Goal: Task Accomplishment & Management: Manage account settings

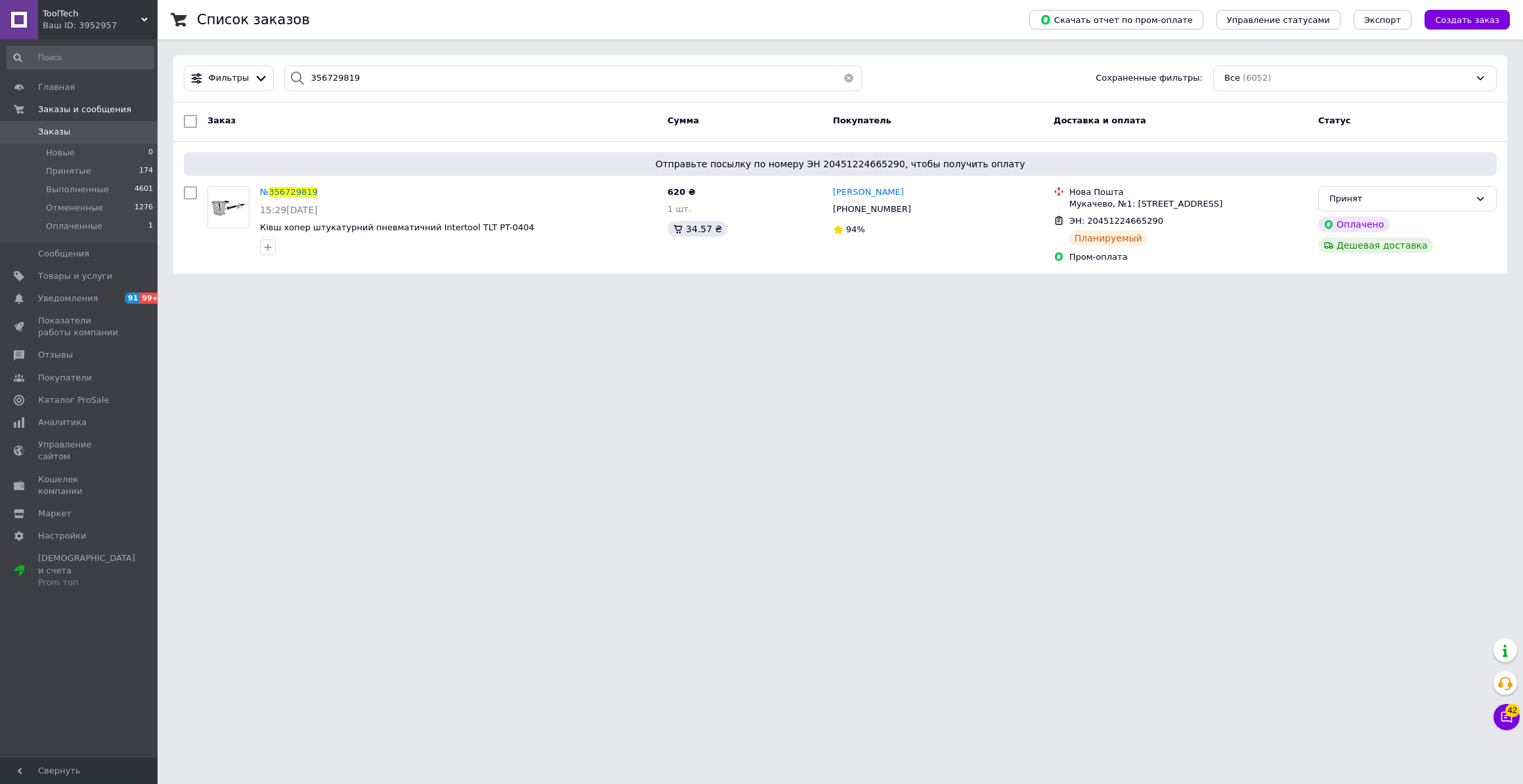
click at [46, 135] on span "Заказы" at bounding box center [55, 131] width 32 height 12
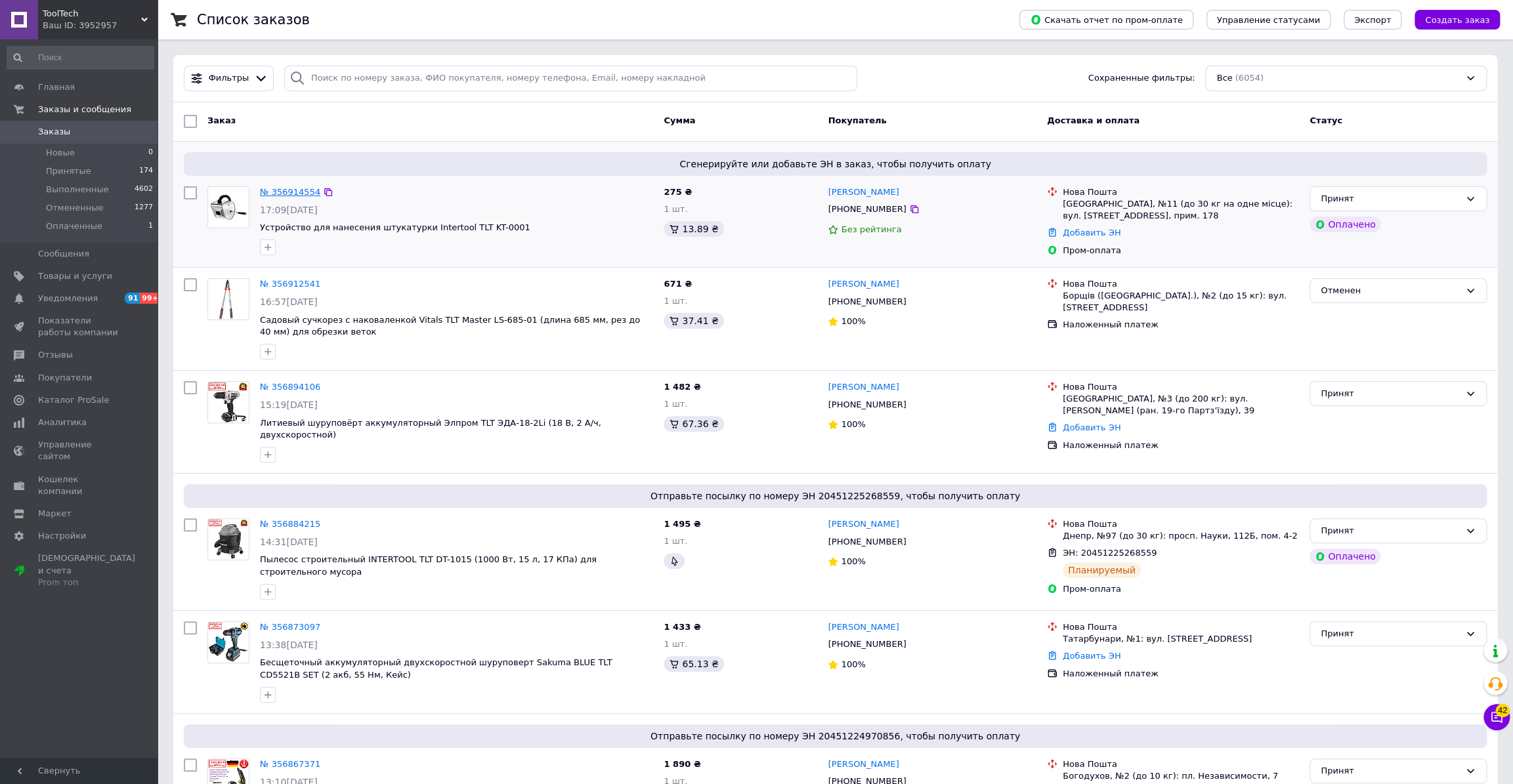
click at [279, 190] on link "№ 356914554" at bounding box center [290, 192] width 61 height 10
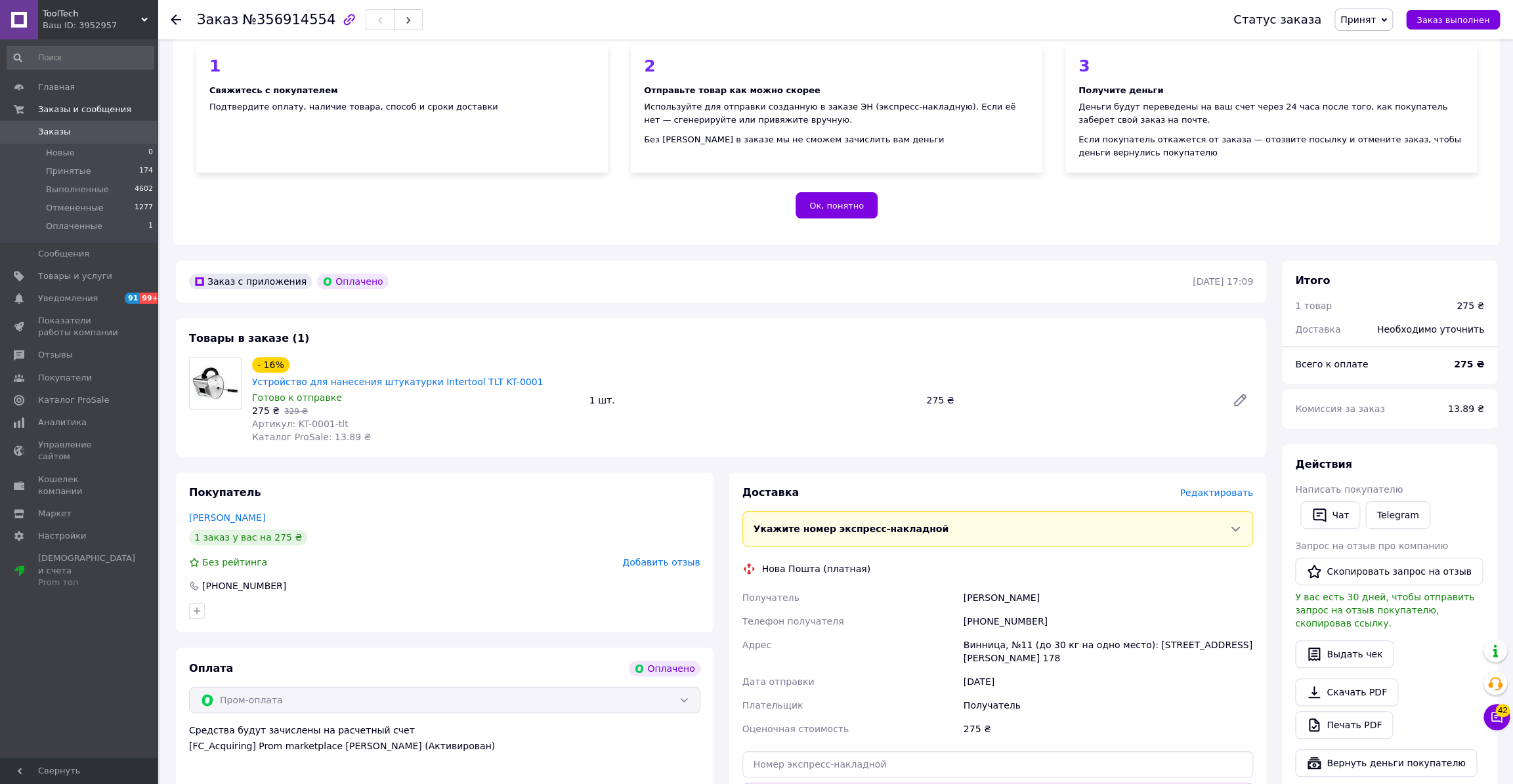
scroll to position [383, 0]
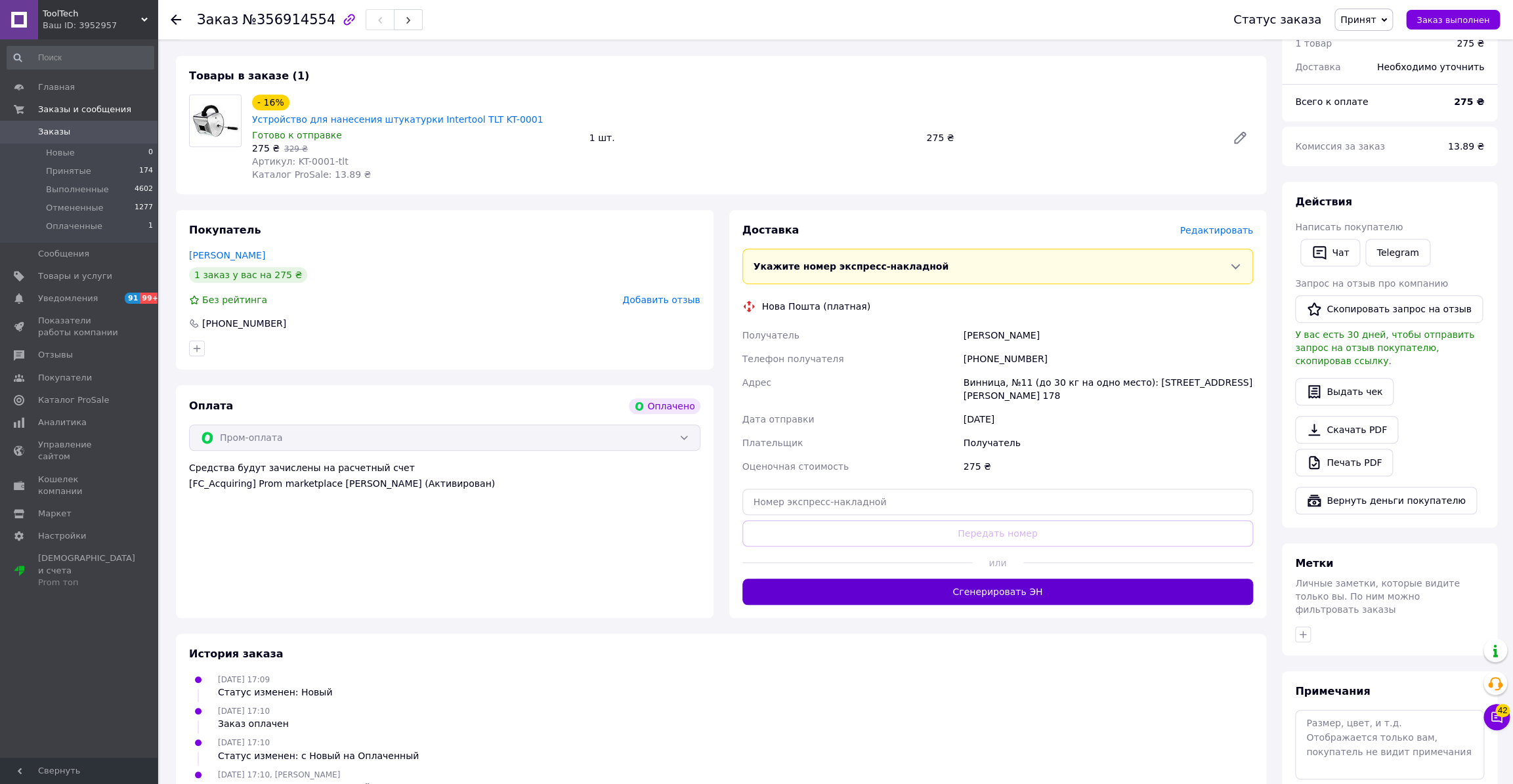
click at [962, 579] on button "Сгенерировать ЭН" at bounding box center [998, 592] width 512 height 26
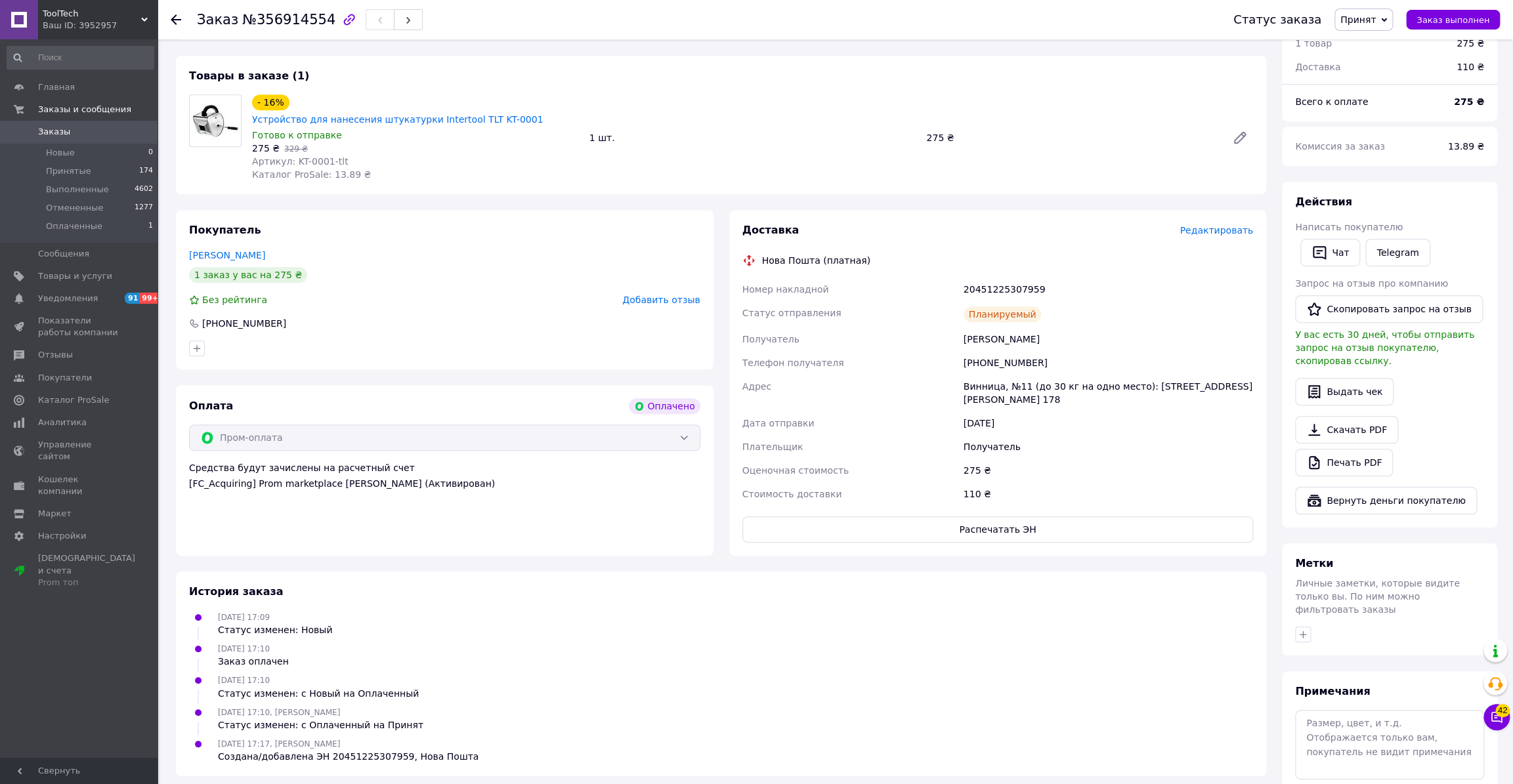
click at [84, 128] on span "Заказы" at bounding box center [80, 131] width 84 height 12
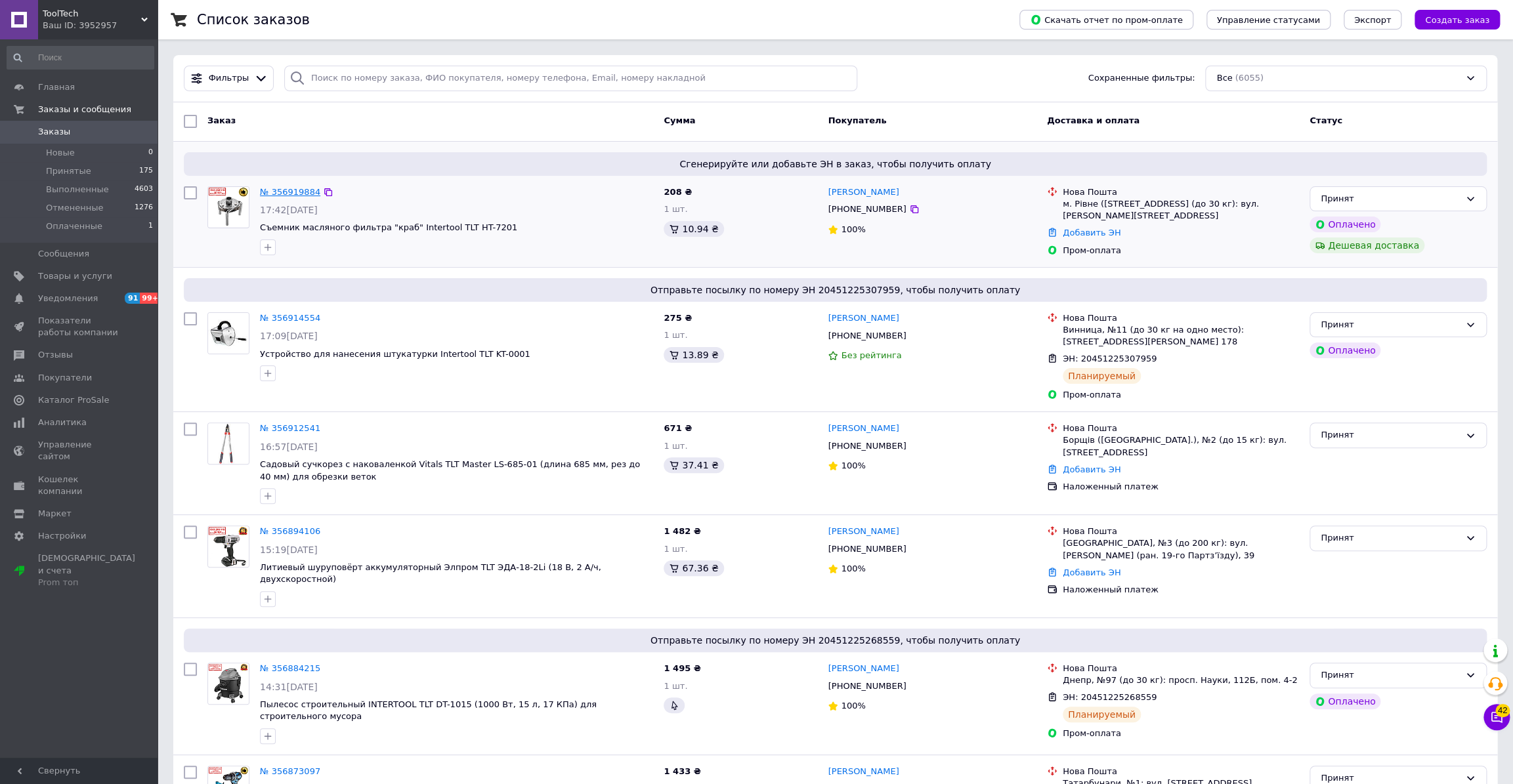
click at [279, 190] on link "№ 356919884" at bounding box center [290, 192] width 61 height 10
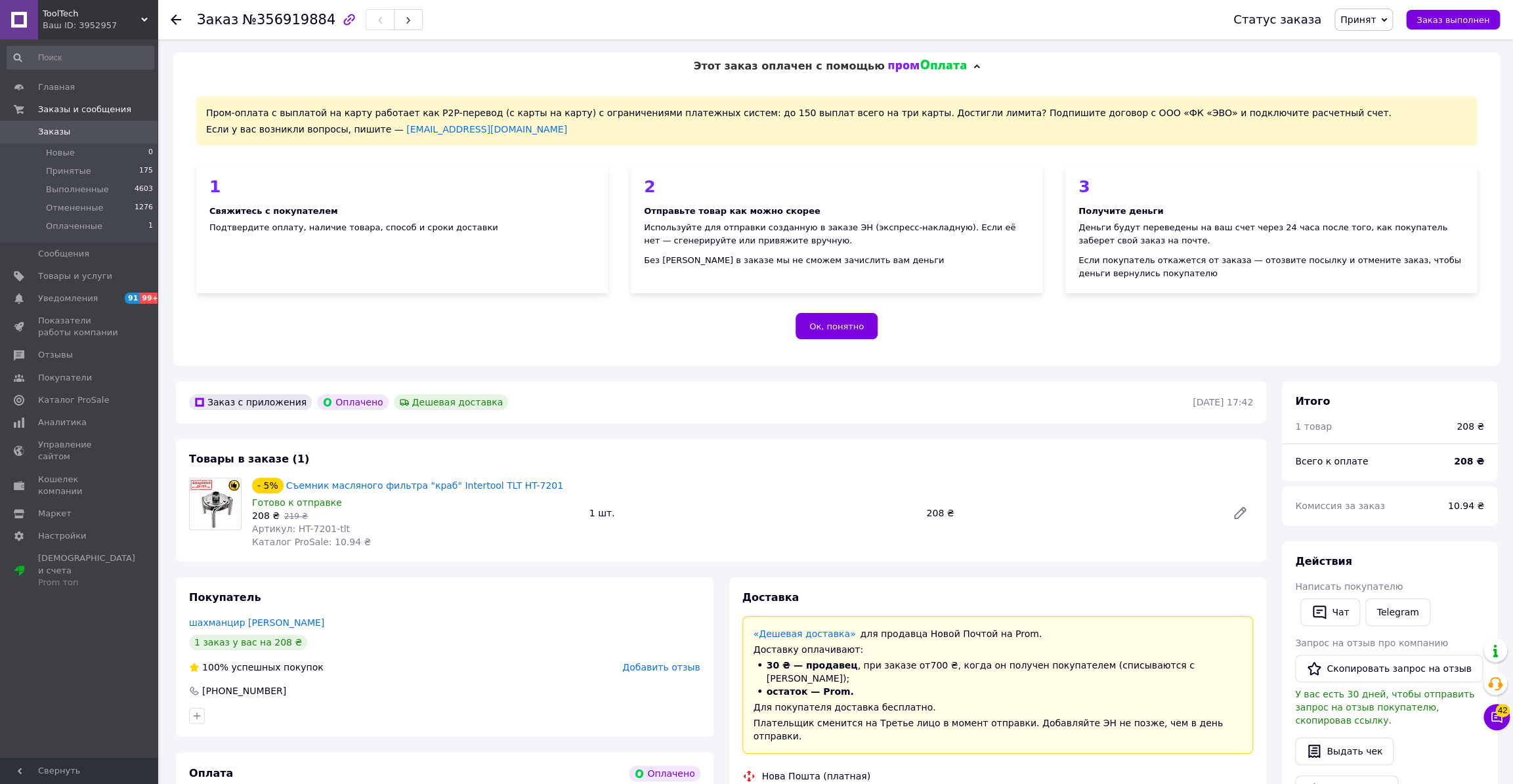
scroll to position [328, 0]
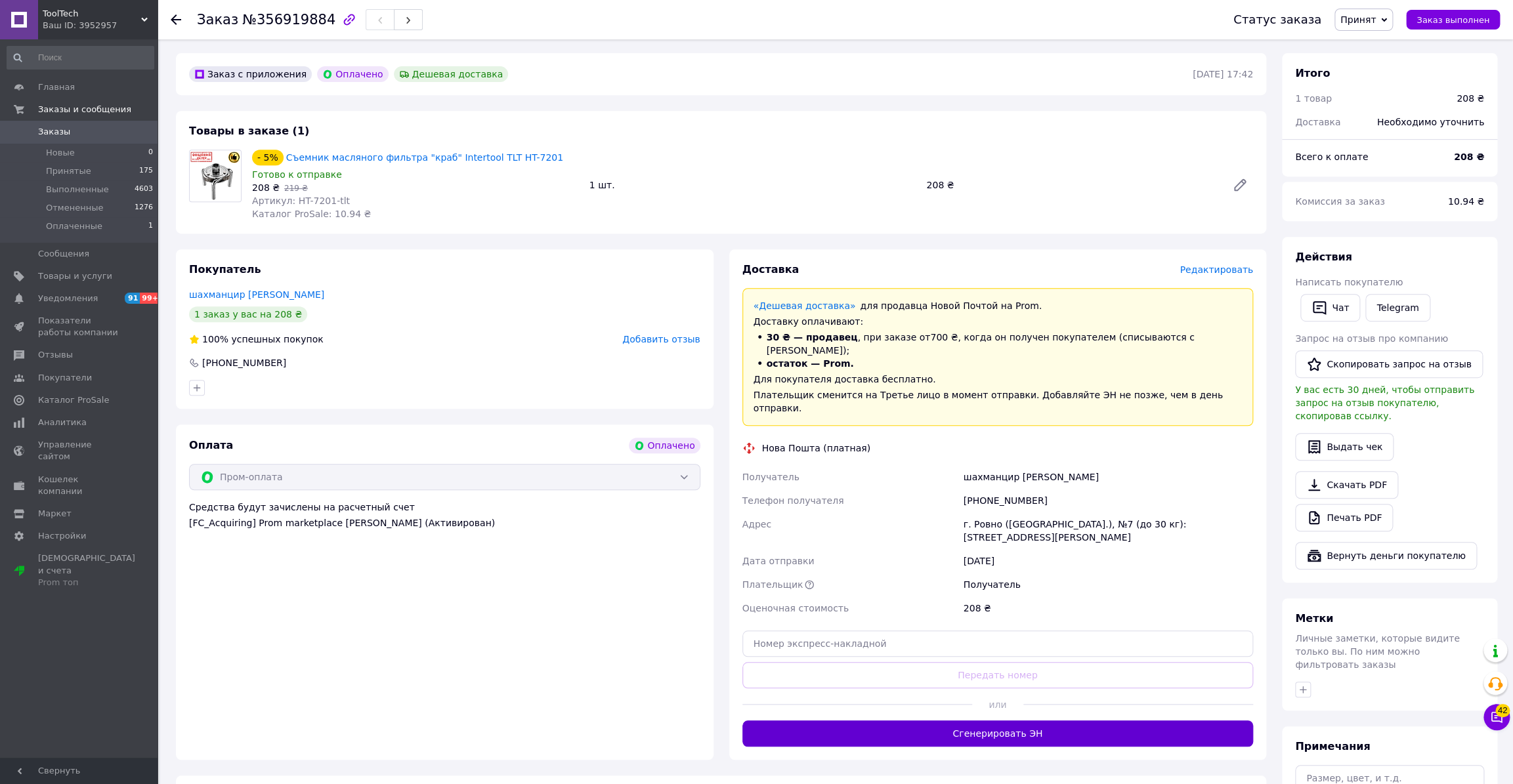
click at [997, 721] on button "Сгенерировать ЭН" at bounding box center [998, 734] width 512 height 26
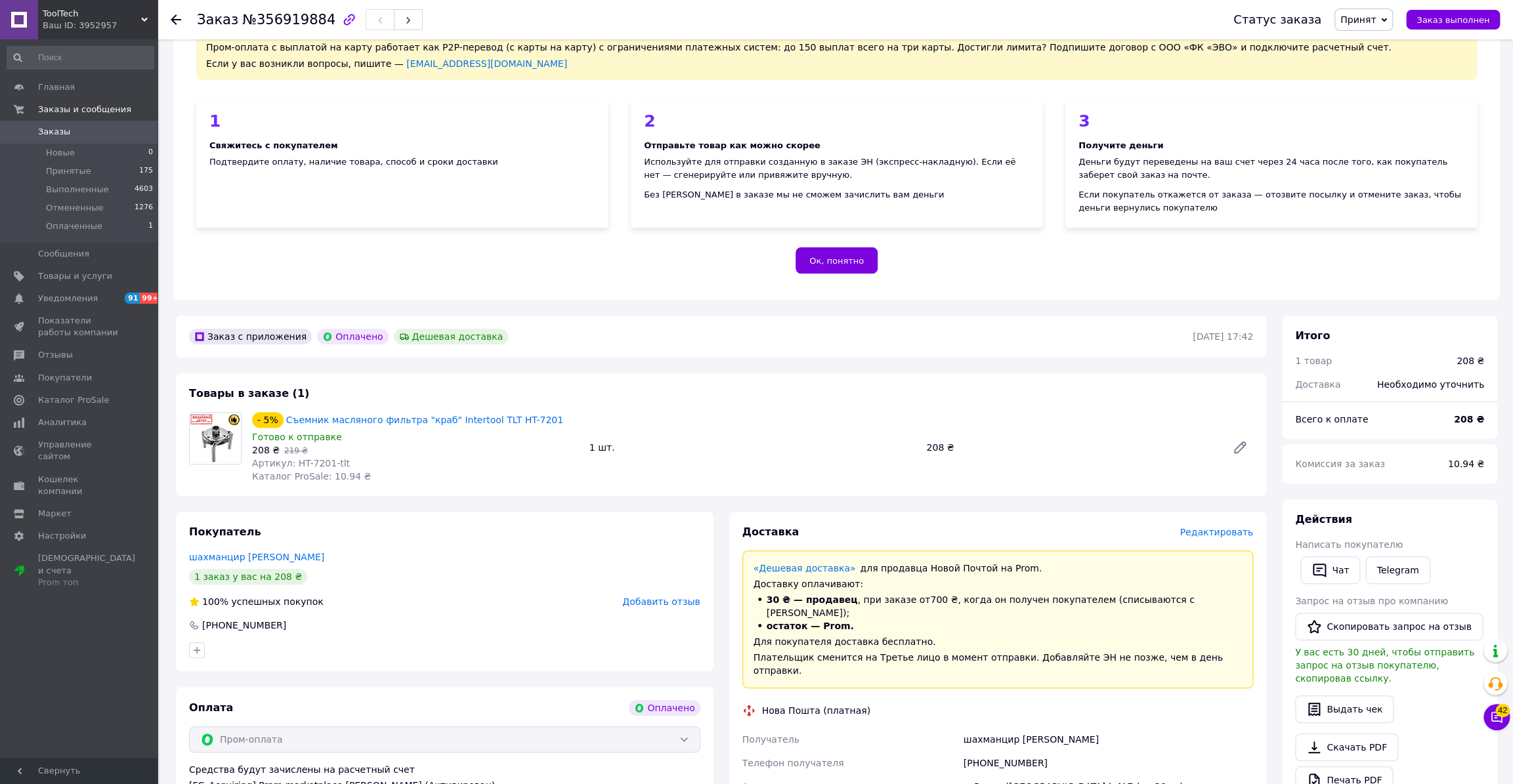
scroll to position [263, 0]
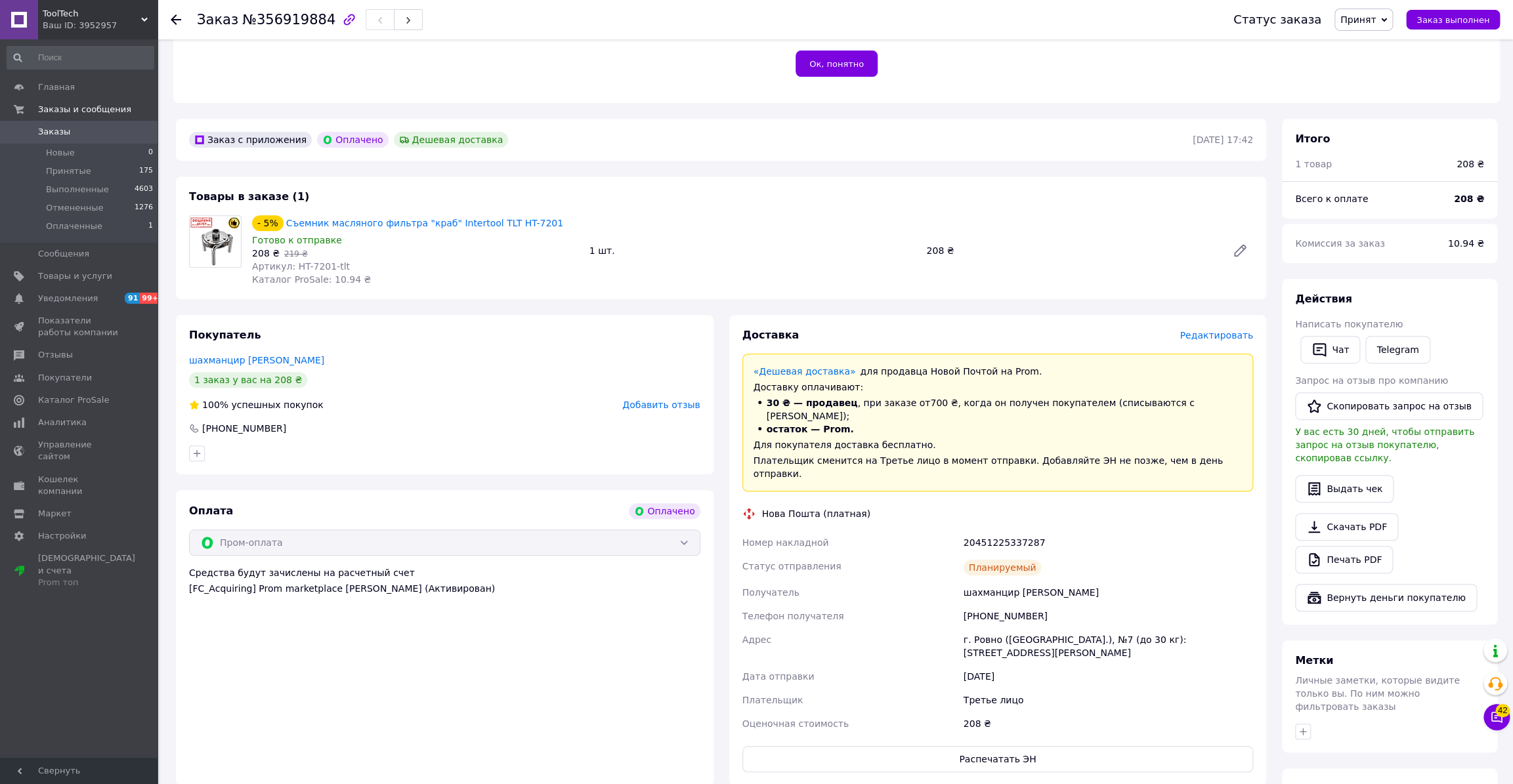
click at [74, 129] on span "Заказы" at bounding box center [80, 131] width 84 height 12
